Goal: Task Accomplishment & Management: Use online tool/utility

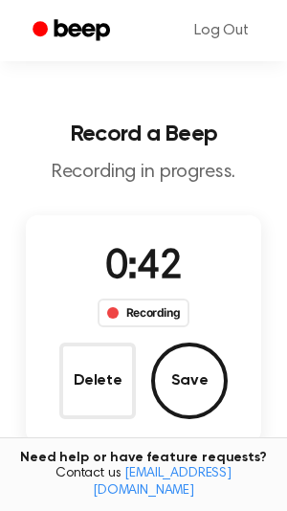
scroll to position [249, 0]
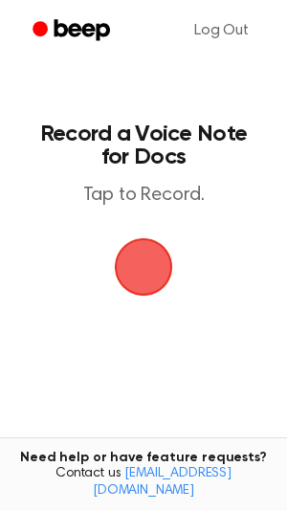
click at [129, 272] on span "button" at bounding box center [144, 267] width 92 height 92
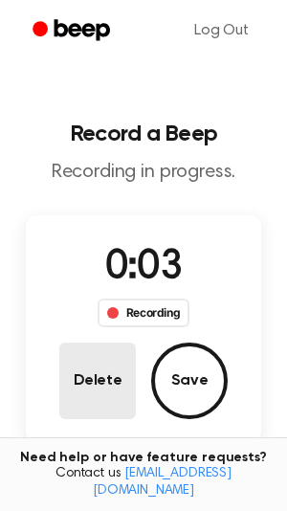
click at [99, 388] on button "Delete" at bounding box center [97, 381] width 77 height 77
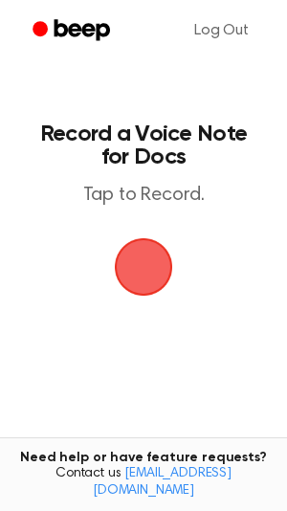
click at [131, 285] on span "button" at bounding box center [143, 267] width 69 height 69
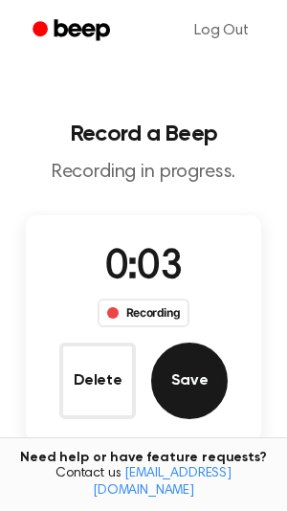
click at [198, 368] on button "Save" at bounding box center [189, 381] width 77 height 77
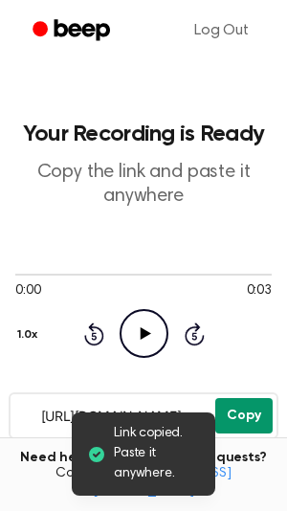
click at [243, 409] on button "Copy" at bounding box center [243, 415] width 57 height 35
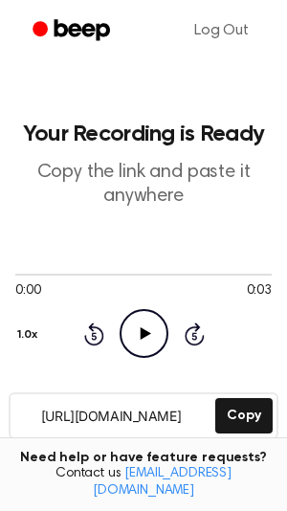
drag, startPoint x: 205, startPoint y: 420, endPoint x: 100, endPoint y: 399, distance: 106.4
click at [100, 399] on input "https://beep.audio/UmCeCD7" at bounding box center [111, 415] width 201 height 43
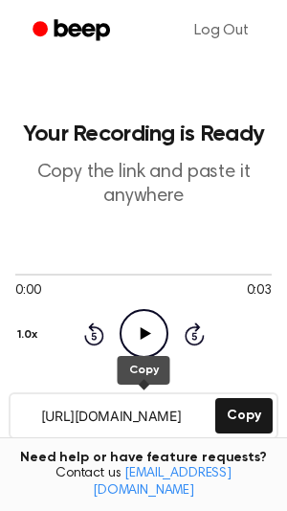
click at [155, 376] on div "0:00 0:03 Your browser does not support the [object Object] element. 1.0x Rewin…" at bounding box center [143, 311] width 257 height 145
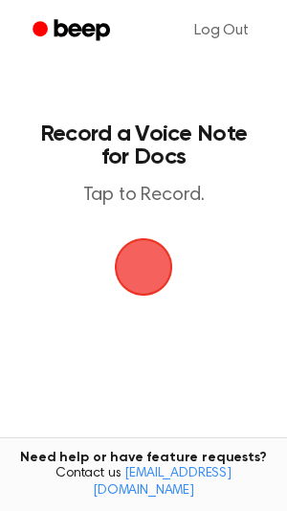
click at [148, 258] on span "button" at bounding box center [143, 266] width 65 height 65
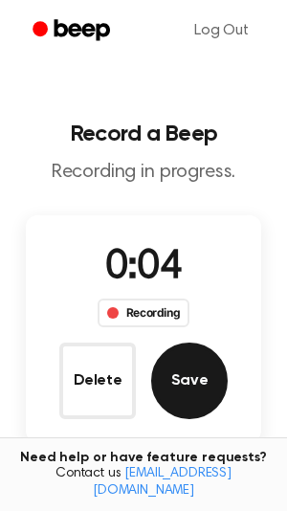
click at [195, 353] on button "Save" at bounding box center [189, 381] width 77 height 77
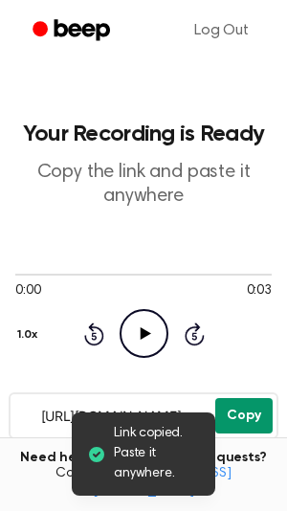
click at [230, 417] on button "Copy" at bounding box center [243, 415] width 57 height 35
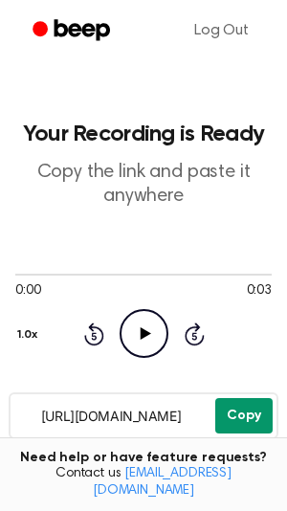
drag, startPoint x: 36, startPoint y: 415, endPoint x: 217, endPoint y: 417, distance: 180.9
click at [217, 417] on div "https://beep.audio/pPnju7p Copy" at bounding box center [144, 415] width 270 height 47
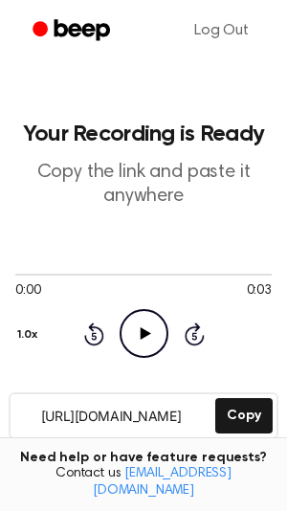
drag, startPoint x: 30, startPoint y: 415, endPoint x: 194, endPoint y: 418, distance: 164.6
click at [194, 418] on input "https://beep.audio/pPnju7p" at bounding box center [111, 415] width 201 height 43
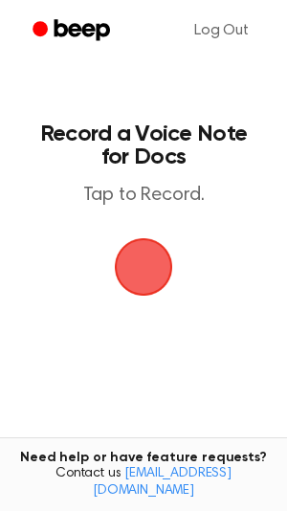
click at [141, 257] on span "button" at bounding box center [143, 267] width 69 height 69
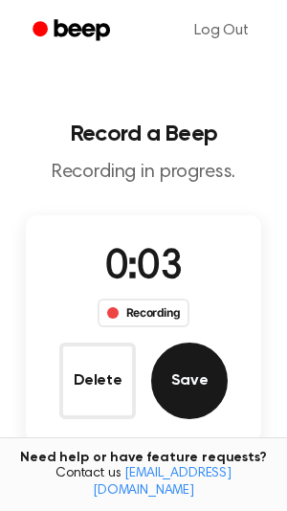
click at [173, 371] on button "Save" at bounding box center [189, 381] width 77 height 77
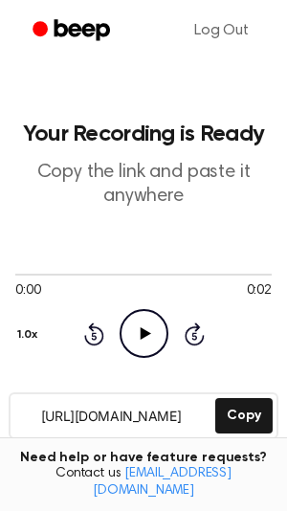
drag, startPoint x: 29, startPoint y: 413, endPoint x: 204, endPoint y: 419, distance: 175.2
click at [204, 419] on input "https://beep.audio/ekc7MXt" at bounding box center [111, 415] width 201 height 43
click at [139, 375] on div "0:00 0:02 Your browser does not support the [object Object] element. 1.0x Rewin…" at bounding box center [143, 311] width 257 height 145
drag, startPoint x: 27, startPoint y: 420, endPoint x: 160, endPoint y: 416, distance: 133.1
click at [160, 416] on input "https://beep.audio/ekc7MXt" at bounding box center [111, 415] width 201 height 43
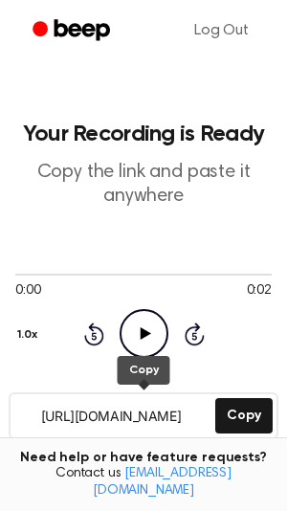
click at [148, 375] on div "0:00 0:02 Your browser does not support the [object Object] element. 1.0x Rewin…" at bounding box center [143, 311] width 257 height 145
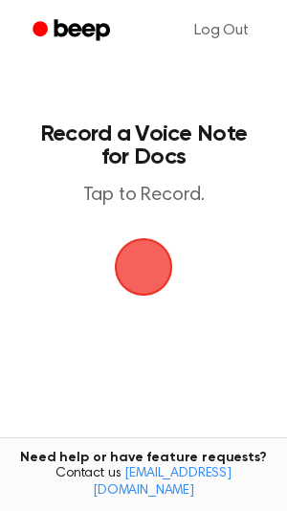
click at [158, 254] on span "button" at bounding box center [144, 267] width 54 height 54
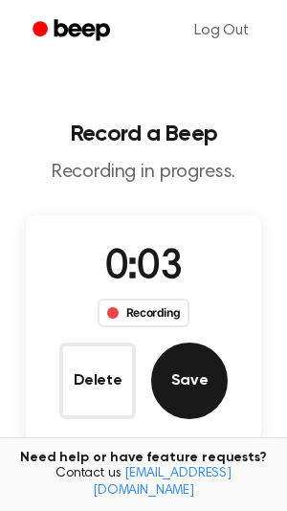
click at [203, 387] on button "Save" at bounding box center [189, 381] width 77 height 77
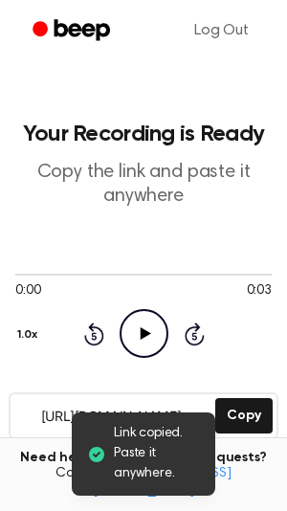
click at [32, 414] on input "[URL][DOMAIN_NAME]" at bounding box center [111, 415] width 201 height 43
click at [27, 418] on input "https://beep.audio/t25b8fQ" at bounding box center [111, 415] width 201 height 43
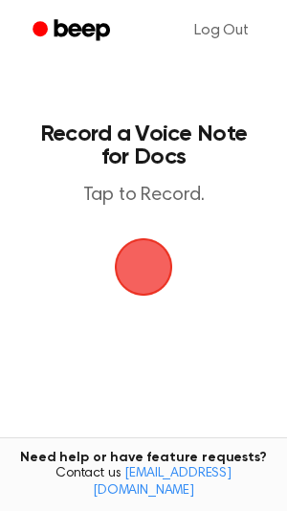
click at [154, 272] on span "button" at bounding box center [144, 267] width 58 height 58
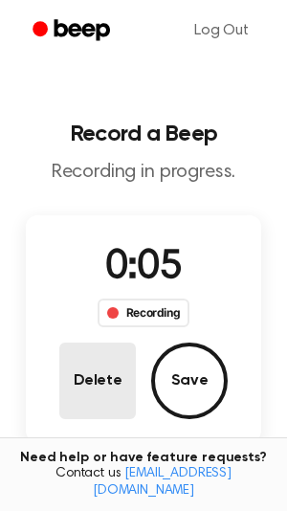
click at [122, 367] on button "Delete" at bounding box center [97, 381] width 77 height 77
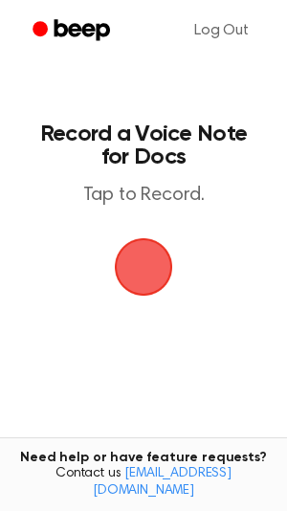
click at [129, 278] on span "button" at bounding box center [144, 267] width 54 height 54
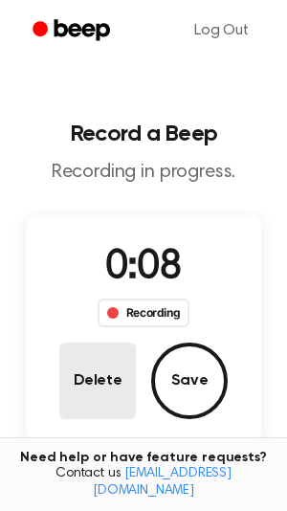
click at [80, 366] on button "Delete" at bounding box center [97, 381] width 77 height 77
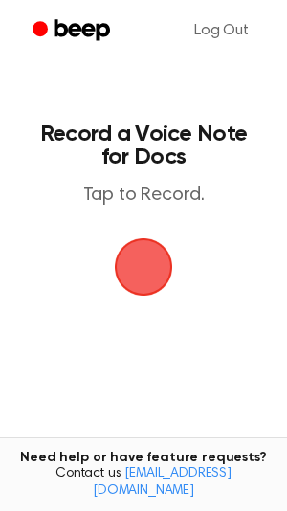
click at [131, 269] on span "button" at bounding box center [144, 267] width 58 height 58
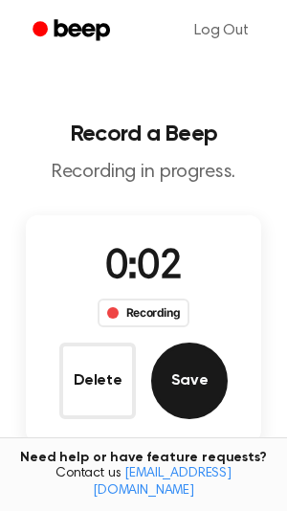
click at [185, 353] on button "Save" at bounding box center [189, 381] width 77 height 77
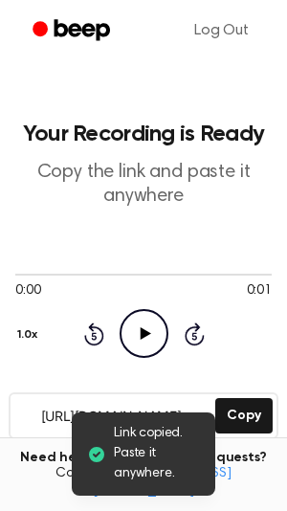
drag, startPoint x: 26, startPoint y: 411, endPoint x: 167, endPoint y: 411, distance: 140.7
click at [167, 411] on input "https://beep.audio/aNdQ9IQ" at bounding box center [111, 415] width 201 height 43
click at [151, 373] on div "0:00 0:01 Your browser does not support the [object Object] element. 1.0x Rewin…" at bounding box center [143, 311] width 257 height 145
drag, startPoint x: 22, startPoint y: 417, endPoint x: 121, endPoint y: 425, distance: 98.9
click at [121, 425] on main "Link copied. Paste it anywhere. Your Recording is Ready Copy the link and paste…" at bounding box center [143, 406] width 287 height 812
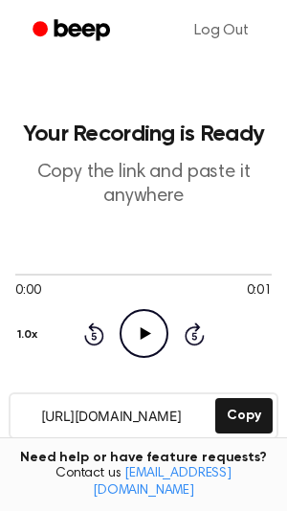
click at [135, 411] on input "https://beep.audio/aNdQ9IQ" at bounding box center [111, 415] width 201 height 43
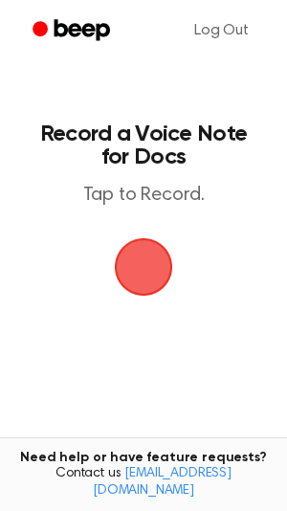
click at [126, 254] on span "button" at bounding box center [143, 267] width 71 height 71
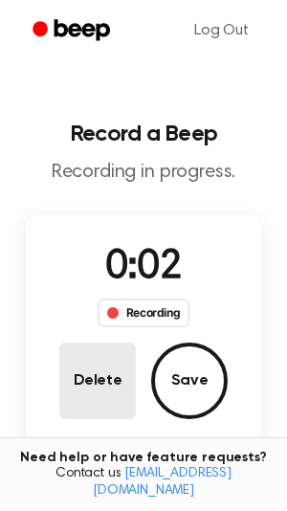
click at [87, 384] on button "Delete" at bounding box center [97, 381] width 77 height 77
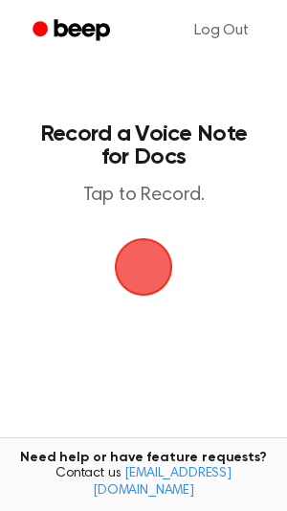
click at [145, 244] on span "button" at bounding box center [144, 267] width 62 height 62
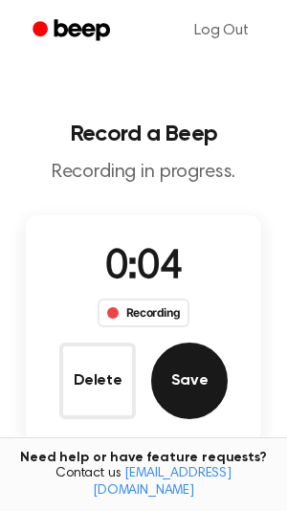
click at [190, 369] on button "Save" at bounding box center [189, 381] width 77 height 77
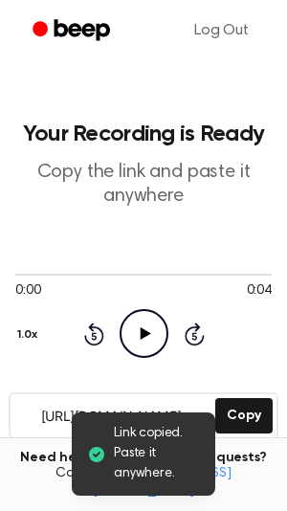
drag, startPoint x: 31, startPoint y: 415, endPoint x: 198, endPoint y: 418, distance: 167.5
click at [198, 418] on input "[URL][DOMAIN_NAME]" at bounding box center [111, 415] width 201 height 43
